Goal: Task Accomplishment & Management: Manage account settings

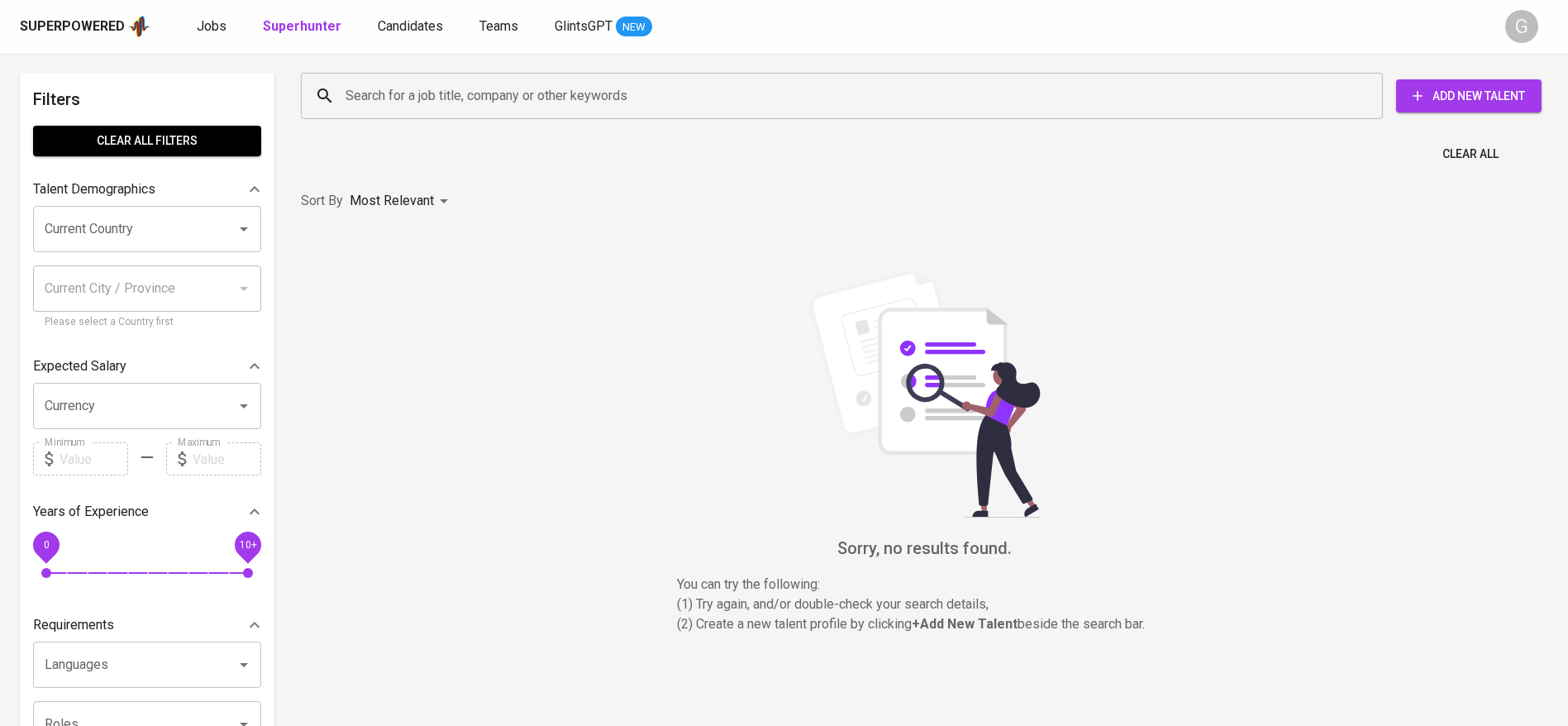
click at [378, 106] on input "Search for a job title, company or other keywords" at bounding box center [846, 96] width 1009 height 32
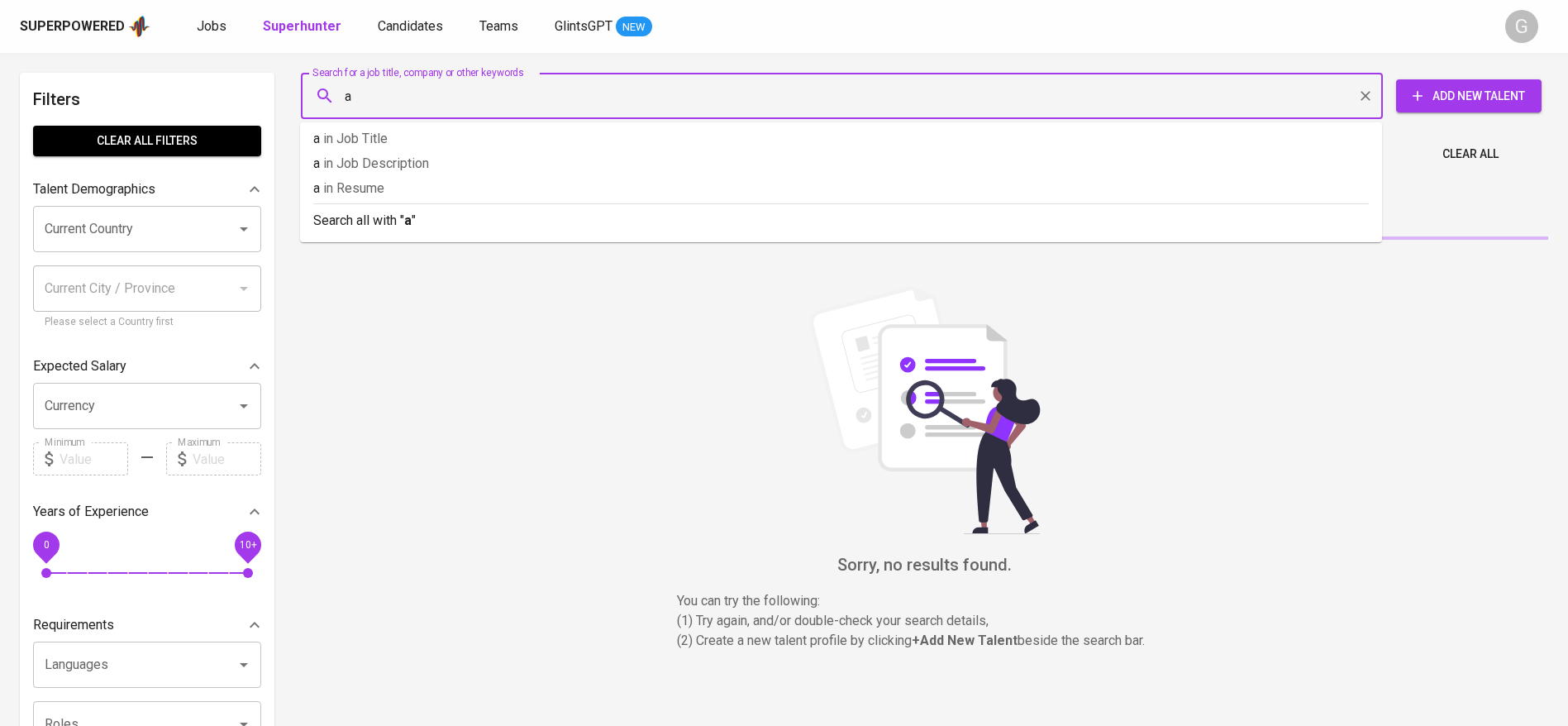
paste input "[EMAIL_ADDRESS][DOMAIN_NAME]"
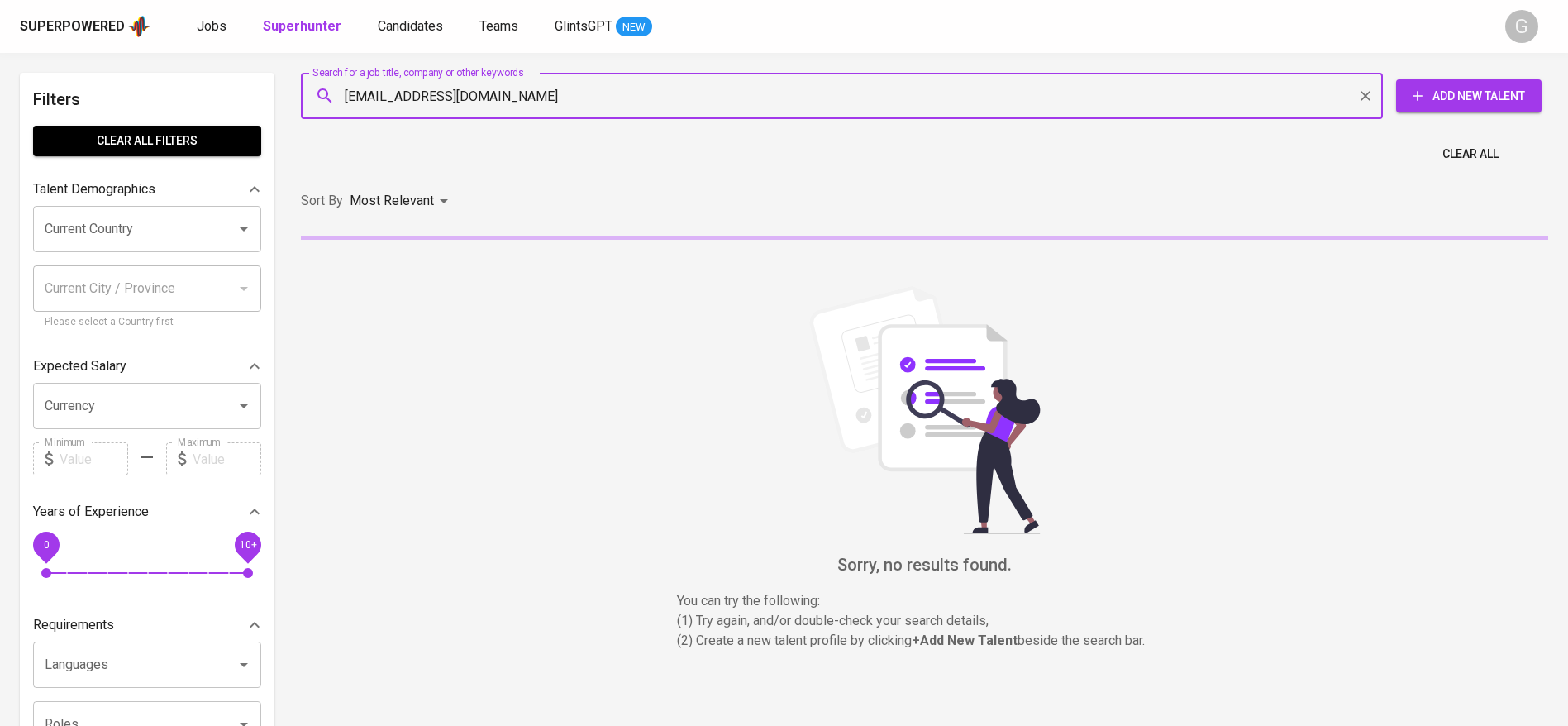
type input "[EMAIL_ADDRESS][DOMAIN_NAME]"
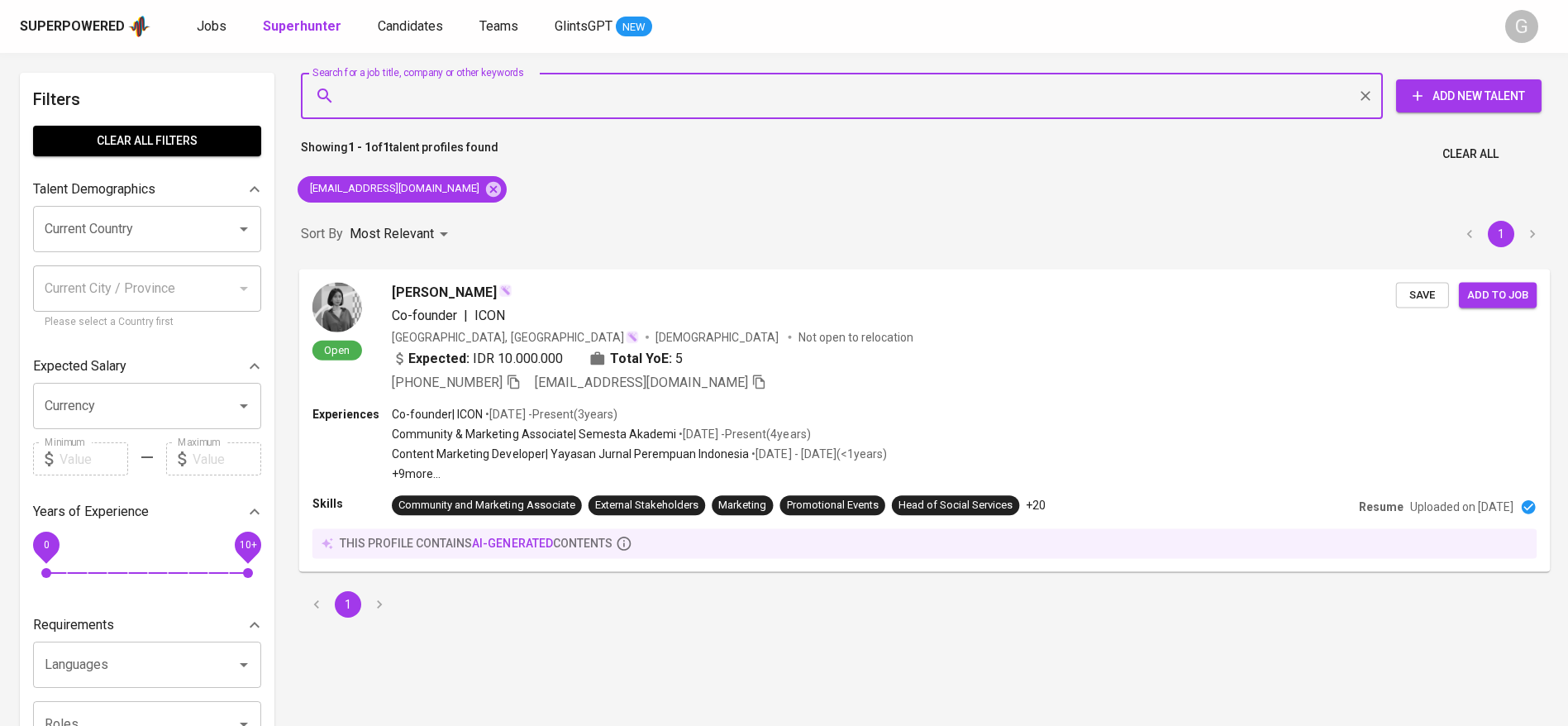
click at [1410, 293] on span "Save" at bounding box center [1422, 294] width 36 height 19
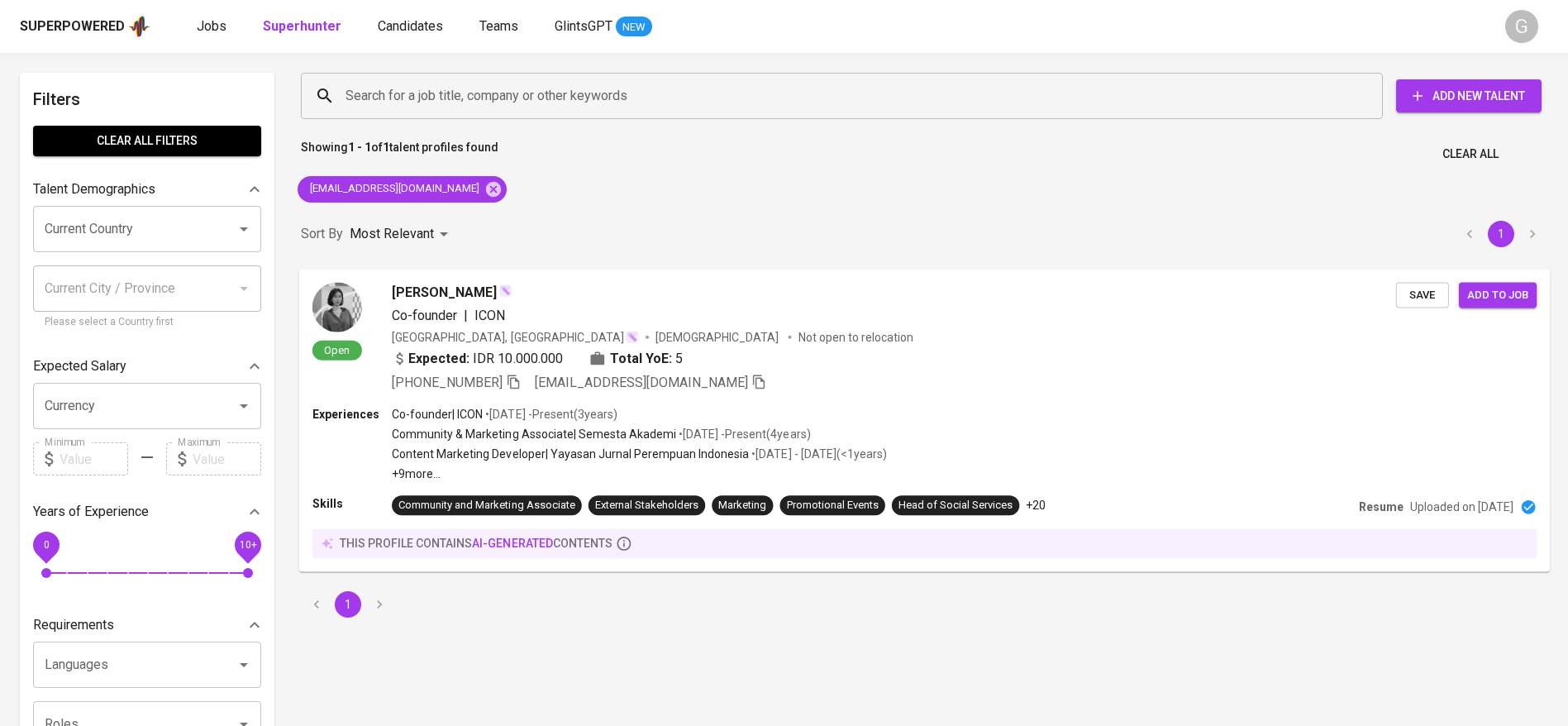
click at [1410, 293] on span "Save" at bounding box center [1422, 294] width 36 height 19
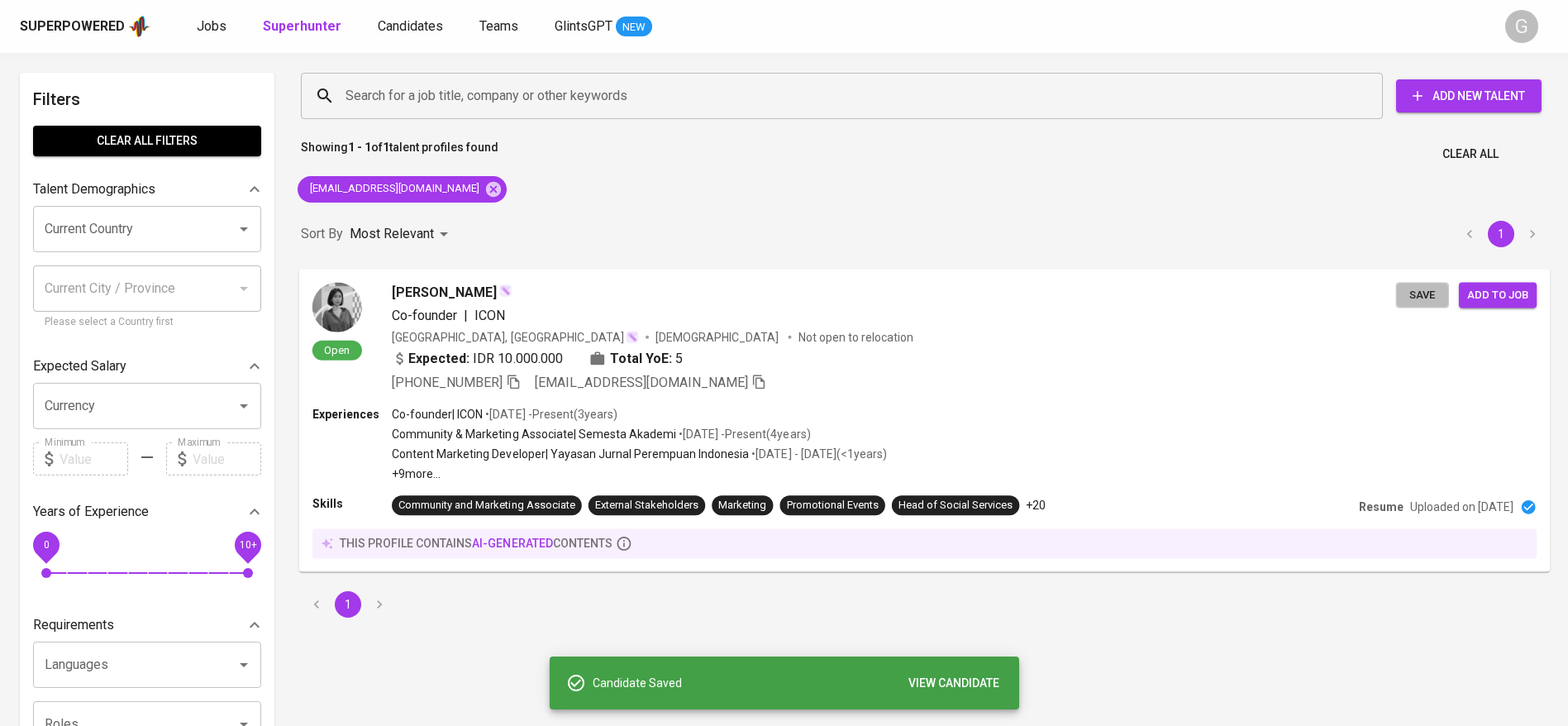
click at [1410, 293] on span "Save" at bounding box center [1422, 294] width 36 height 19
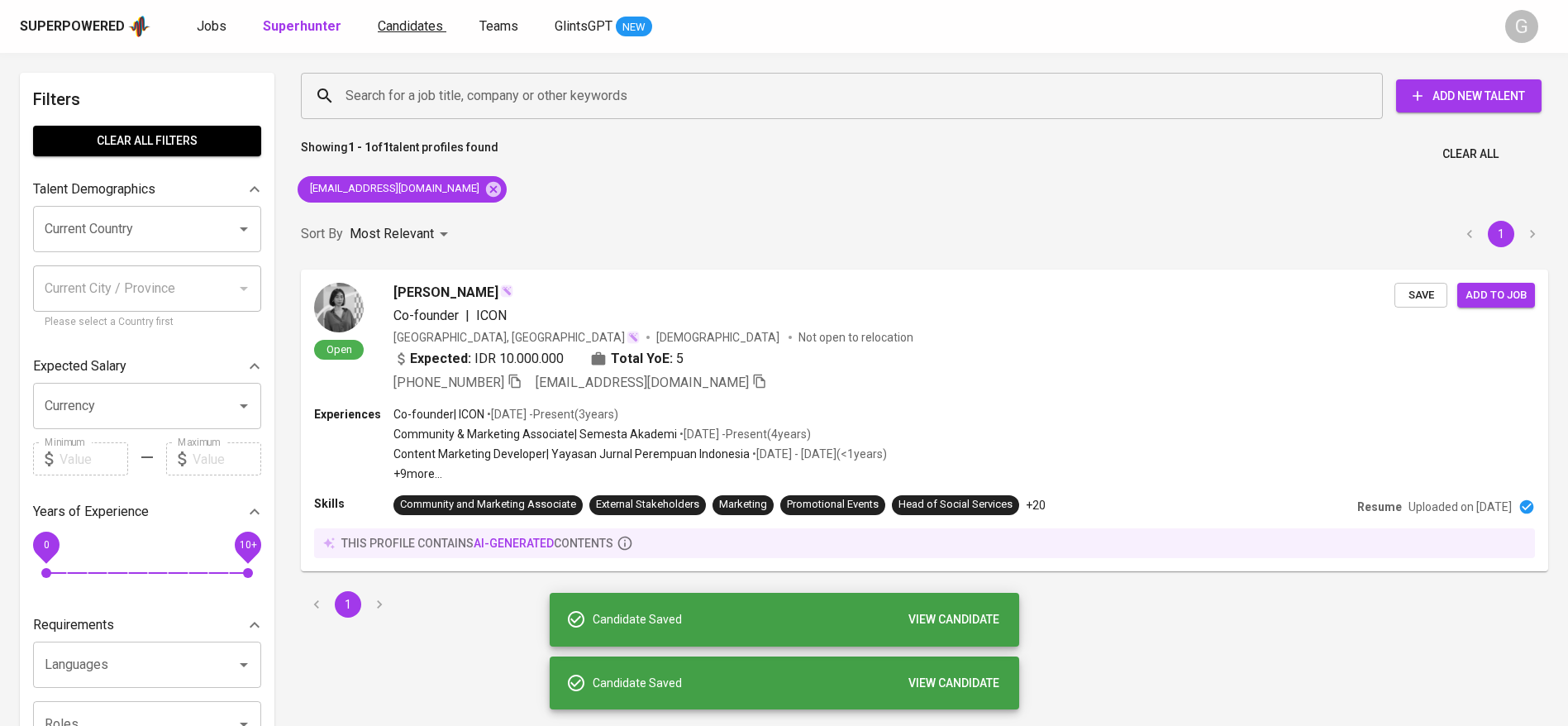
click at [423, 30] on span "Candidates" at bounding box center [410, 25] width 65 height 16
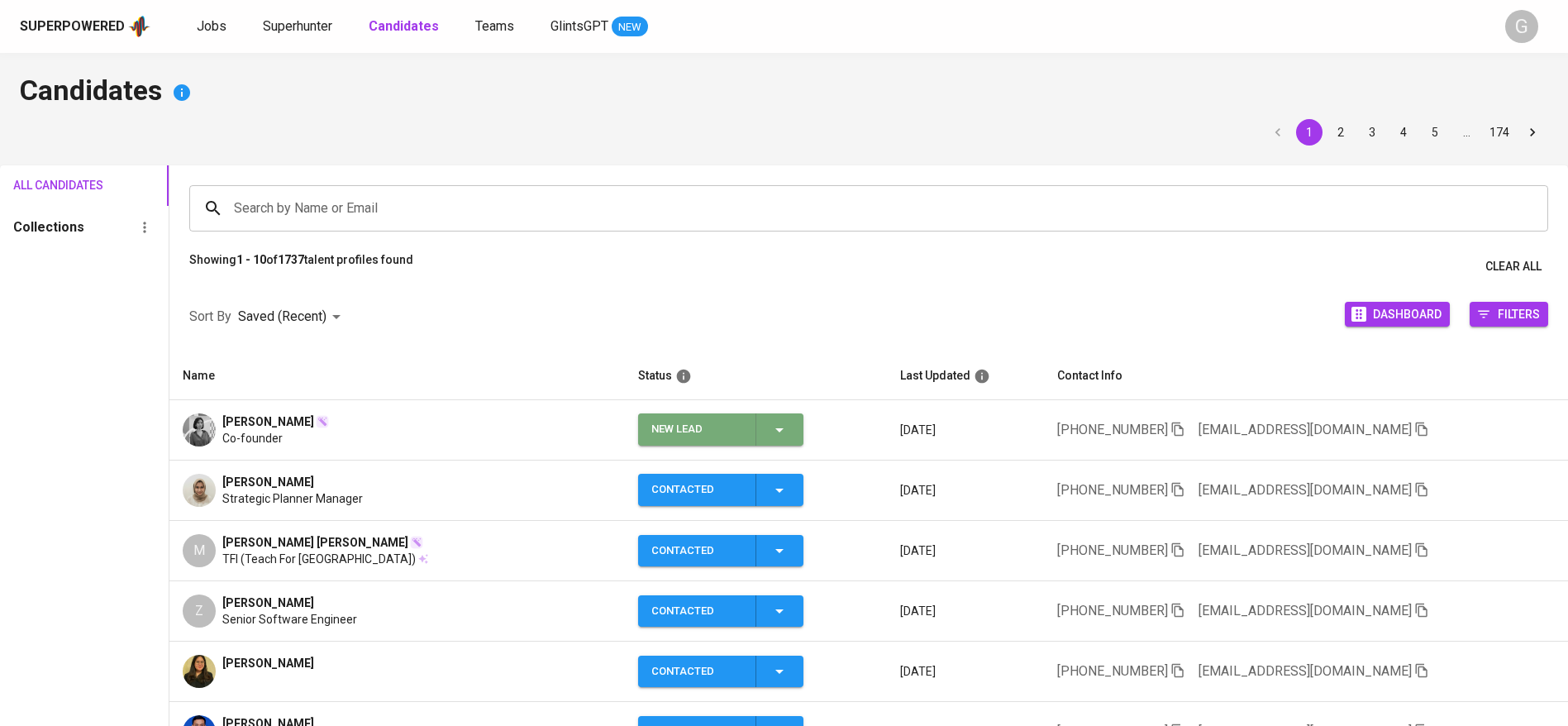
click at [790, 426] on icon "button" at bounding box center [779, 429] width 20 height 20
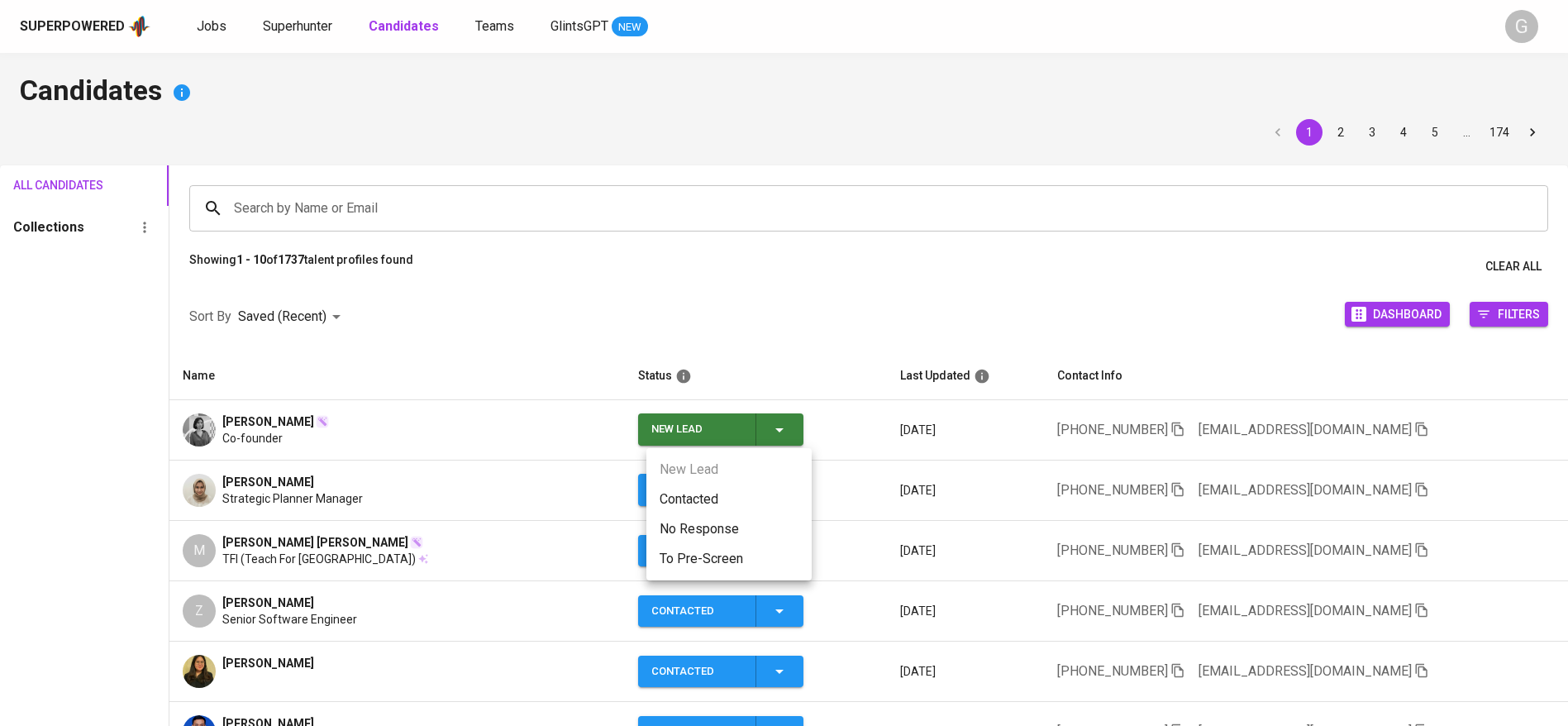
click at [763, 491] on li "Contacted" at bounding box center [729, 499] width 165 height 30
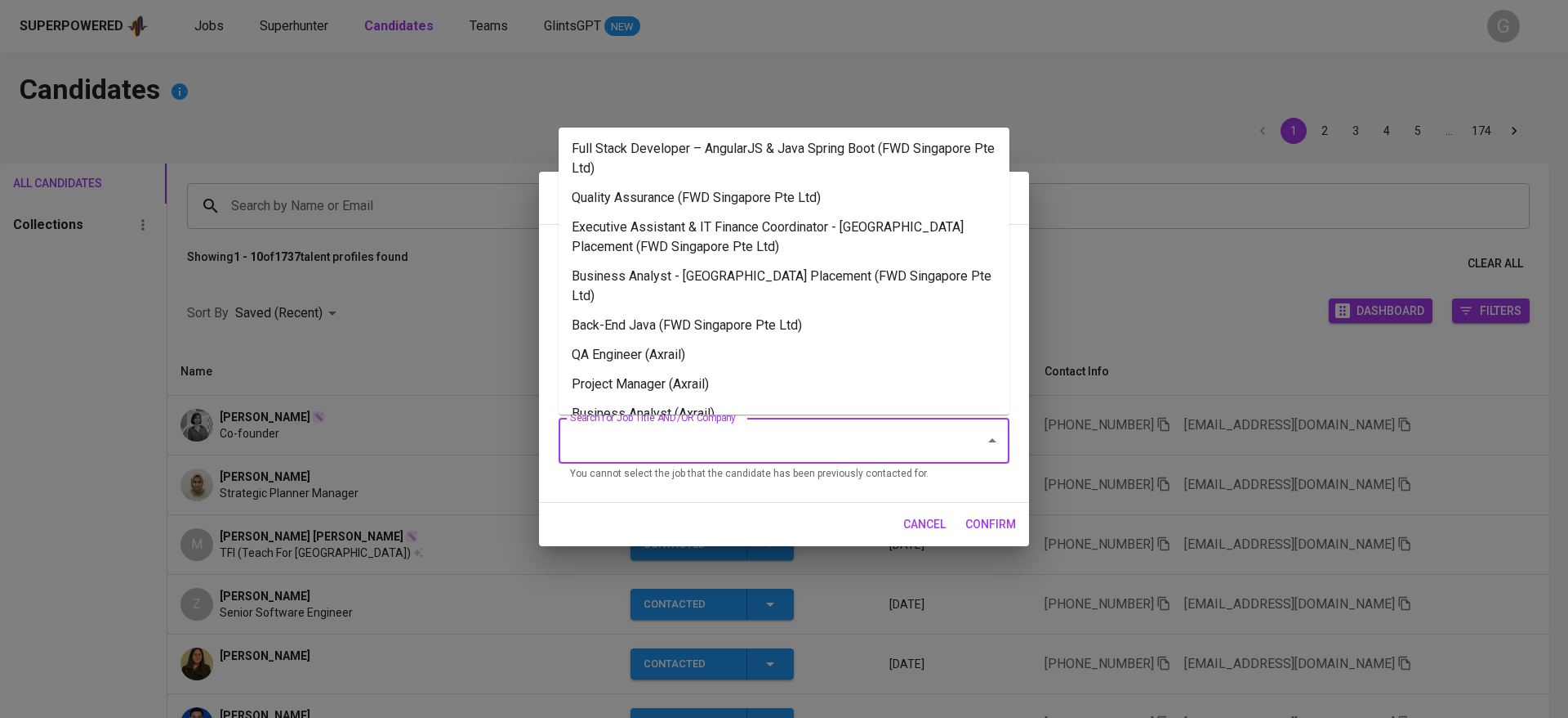
click at [855, 433] on input "Search for Job Title AND/OR Company" at bounding box center [761, 441] width 391 height 31
click at [770, 370] on li "Project Manager (Axrail)" at bounding box center [784, 384] width 451 height 30
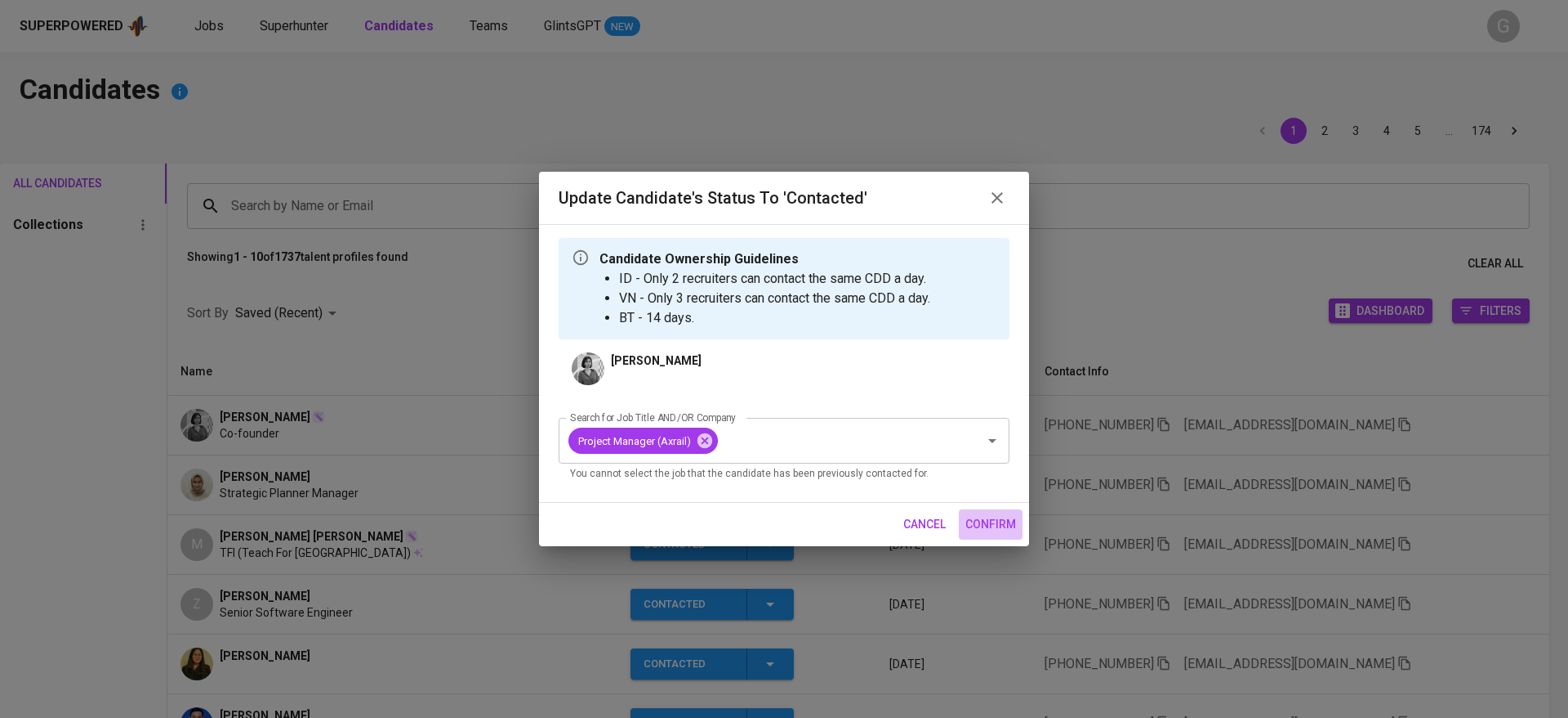
click at [993, 523] on span "confirm" at bounding box center [991, 524] width 51 height 20
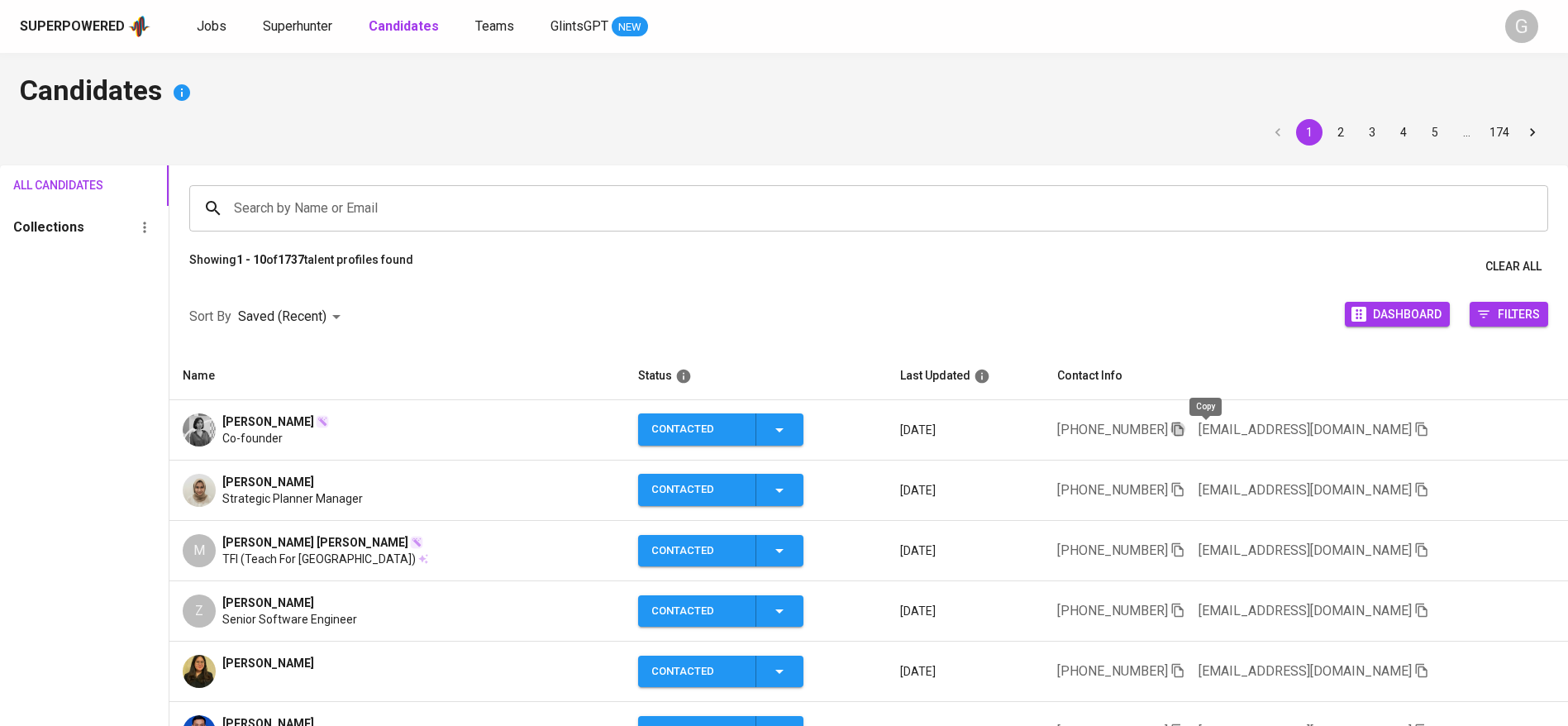
click at [1185, 428] on icon "button" at bounding box center [1178, 429] width 15 height 15
